Goal: Find contact information: Find contact information

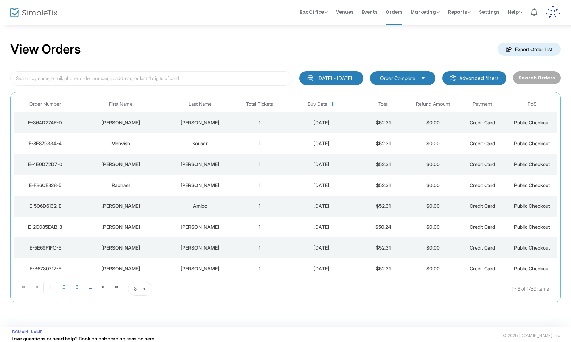
click at [125, 124] on div "[PERSON_NAME]" at bounding box center [121, 122] width 86 height 7
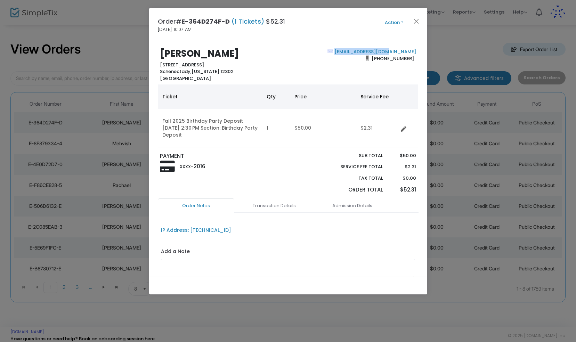
drag, startPoint x: 413, startPoint y: 52, endPoint x: 356, endPoint y: 53, distance: 57.0
click at [356, 53] on div "[EMAIL_ADDRESS][DOMAIN_NAME] [PHONE_NUMBER]" at bounding box center [353, 64] width 131 height 33
copy link "[EMAIL_ADDRESS][DOMAIN_NAME]"
click at [416, 51] on div "[PERSON_NAME] [STREET_ADDRESS][US_STATE] [EMAIL_ADDRESS][DOMAIN_NAME] [PHONE_NU…" at bounding box center [287, 64] width 267 height 33
drag, startPoint x: 414, startPoint y: 51, endPoint x: 354, endPoint y: 52, distance: 59.8
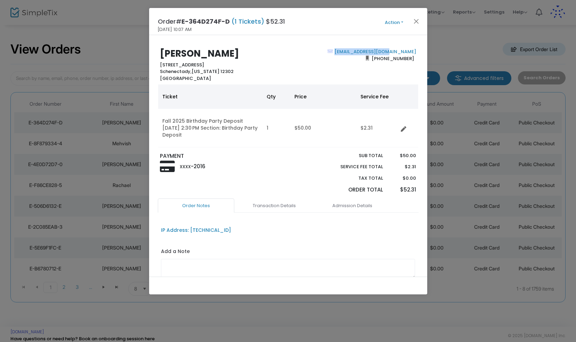
click at [354, 52] on div "[EMAIL_ADDRESS][DOMAIN_NAME] [PHONE_NUMBER]" at bounding box center [353, 64] width 131 height 33
copy link "[EMAIL_ADDRESS][DOMAIN_NAME]"
click at [416, 22] on button "Close" at bounding box center [415, 21] width 9 height 9
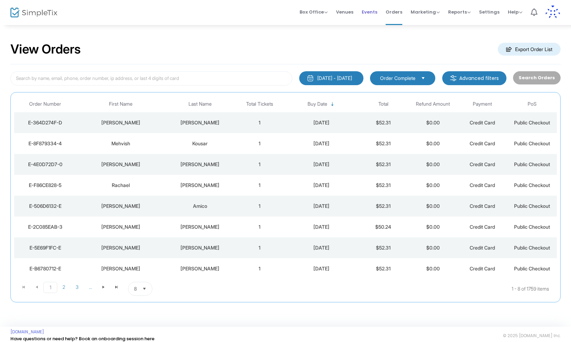
click at [373, 11] on span "Events" at bounding box center [370, 12] width 16 height 18
